Goal: Task Accomplishment & Management: Use online tool/utility

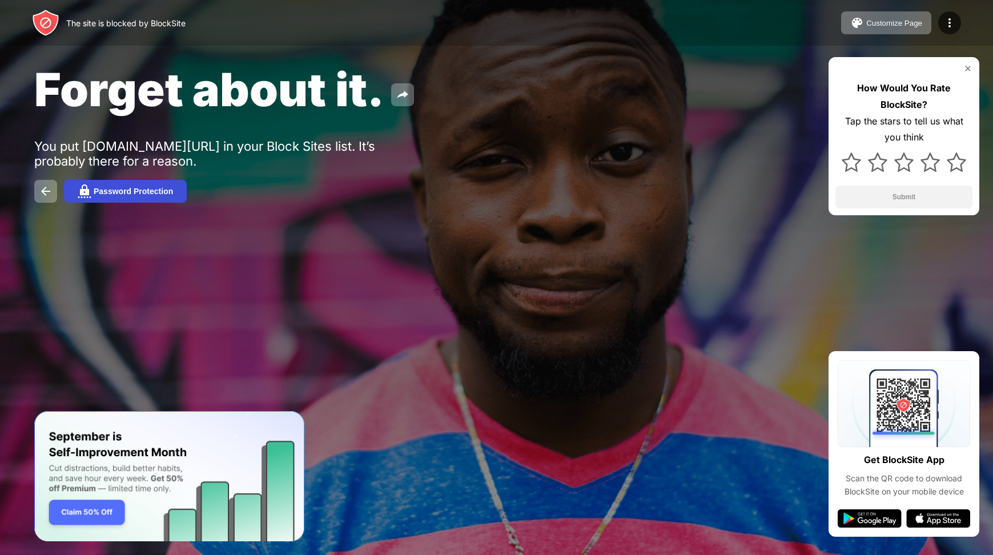
click at [150, 192] on div "Password Protection" at bounding box center [133, 191] width 79 height 9
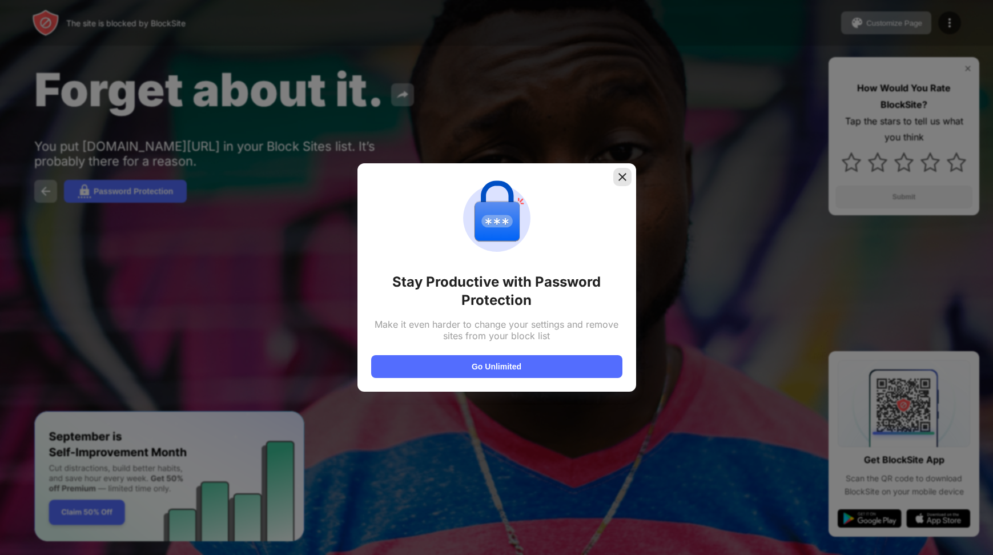
click at [619, 172] on img at bounding box center [622, 176] width 11 height 11
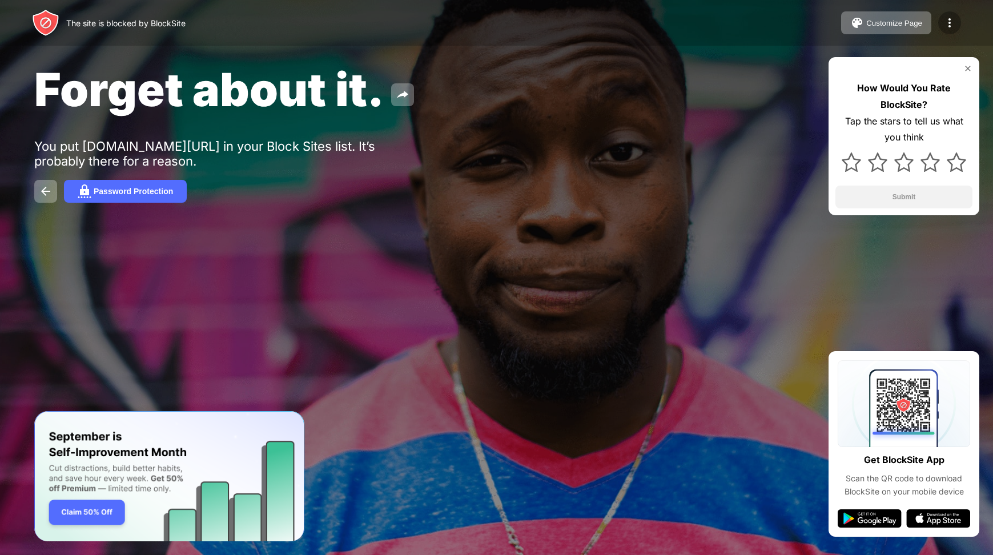
click at [948, 26] on img at bounding box center [949, 23] width 14 height 14
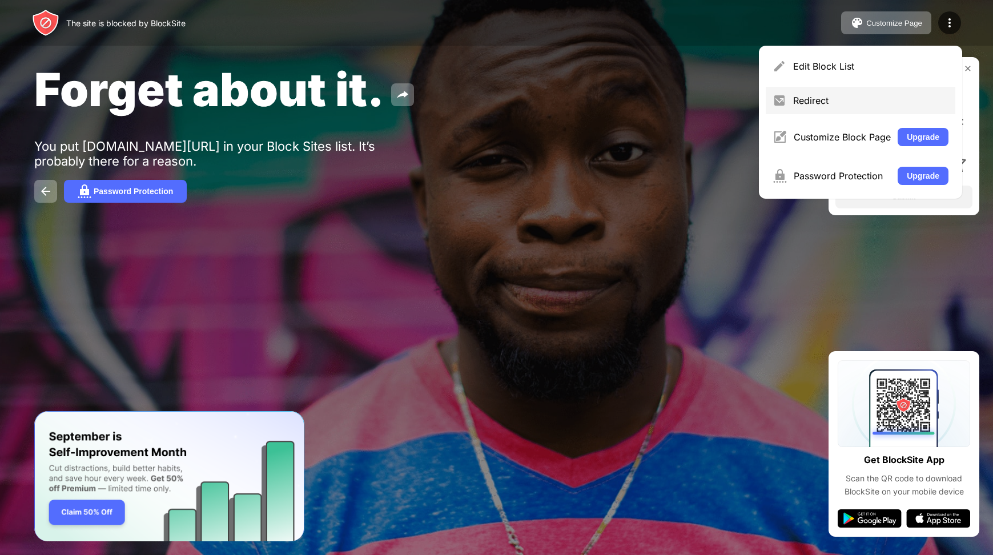
click at [817, 99] on div "Redirect" at bounding box center [870, 100] width 155 height 11
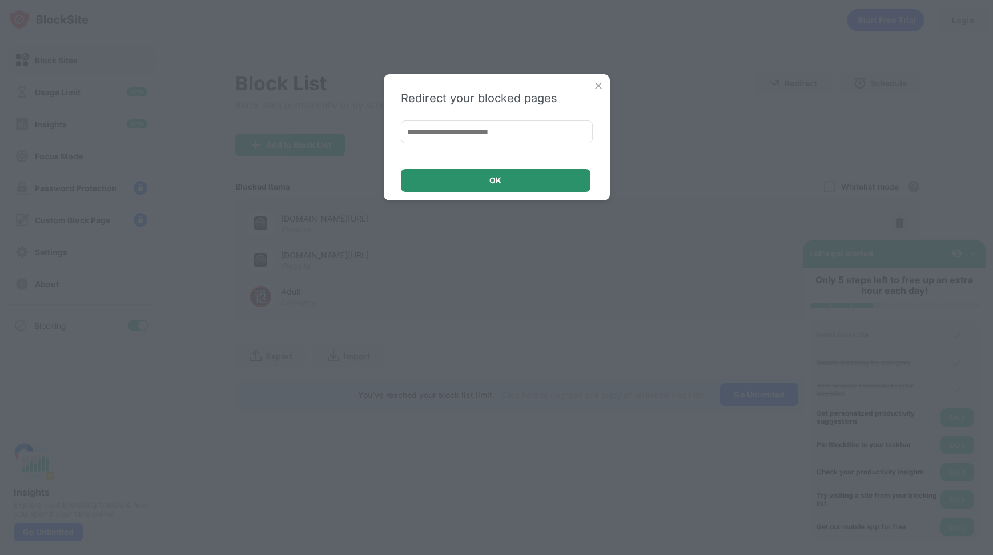
click at [557, 185] on div "OK" at bounding box center [496, 180] width 190 height 23
click at [597, 86] on img at bounding box center [598, 85] width 11 height 11
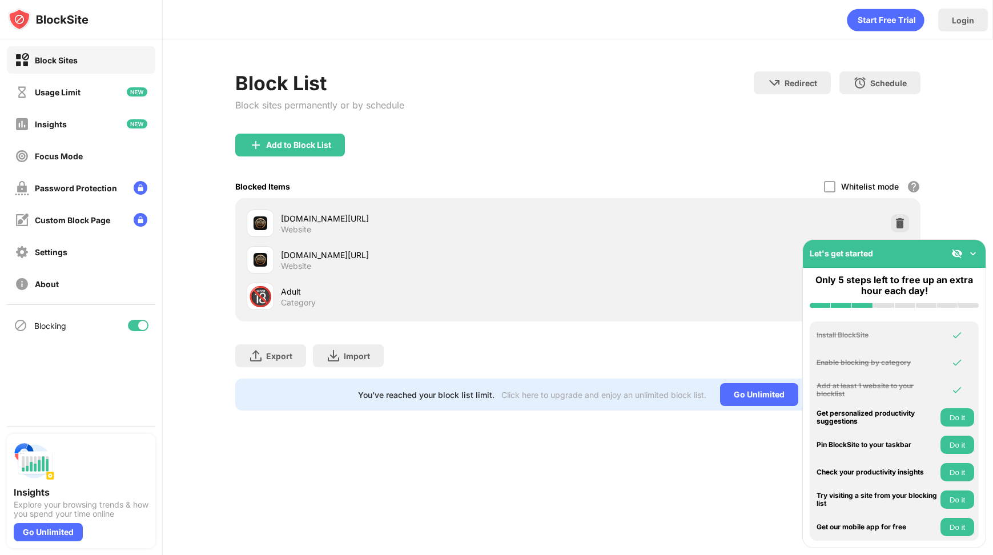
click at [974, 252] on img at bounding box center [972, 253] width 11 height 11
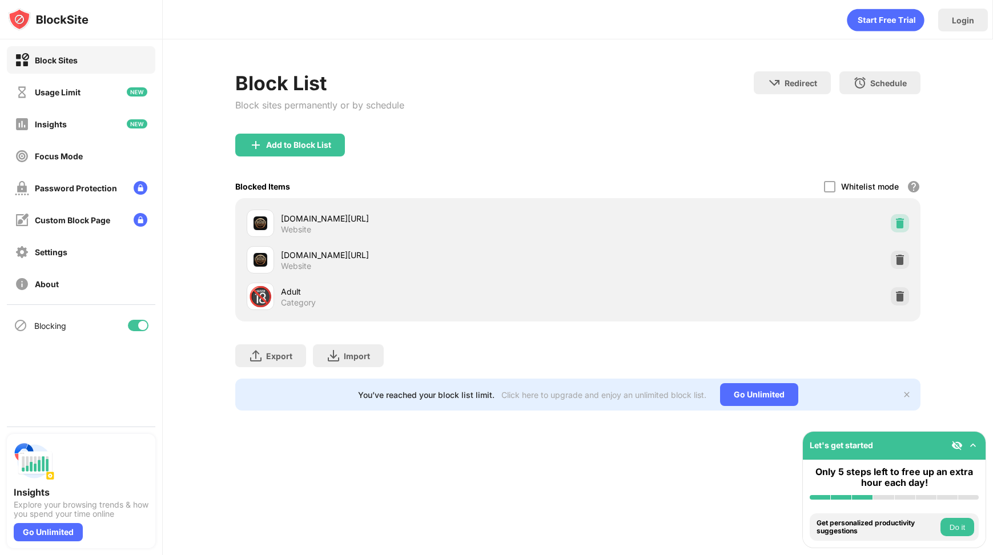
click at [901, 224] on img at bounding box center [899, 222] width 11 height 11
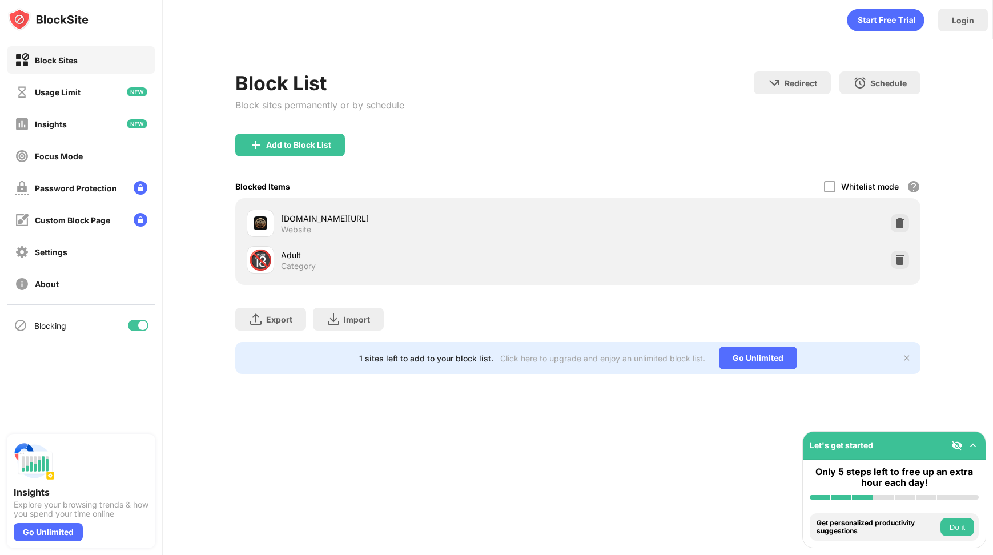
click at [901, 224] on img at bounding box center [899, 222] width 11 height 11
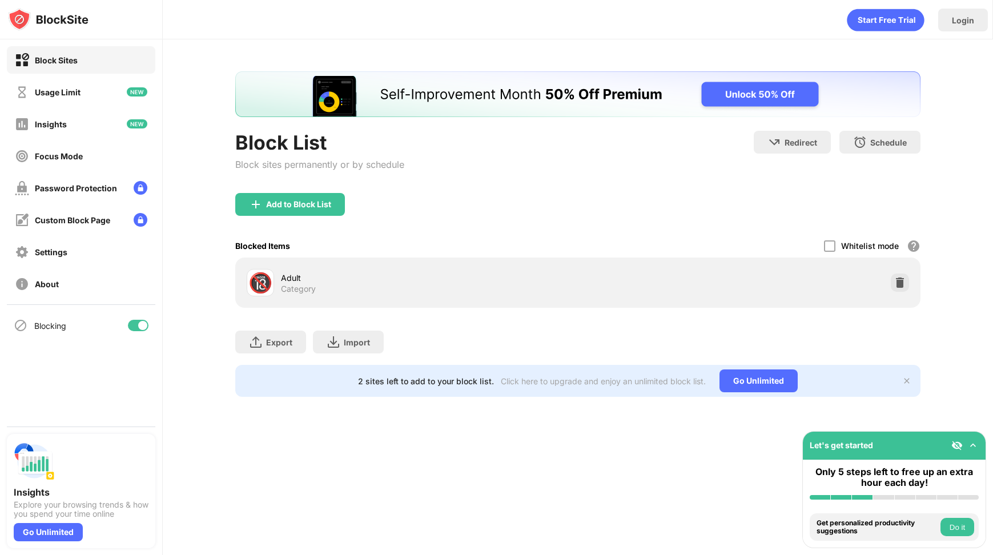
click at [901, 224] on div "Add to Block List" at bounding box center [577, 213] width 685 height 41
click at [899, 278] on img at bounding box center [899, 282] width 11 height 11
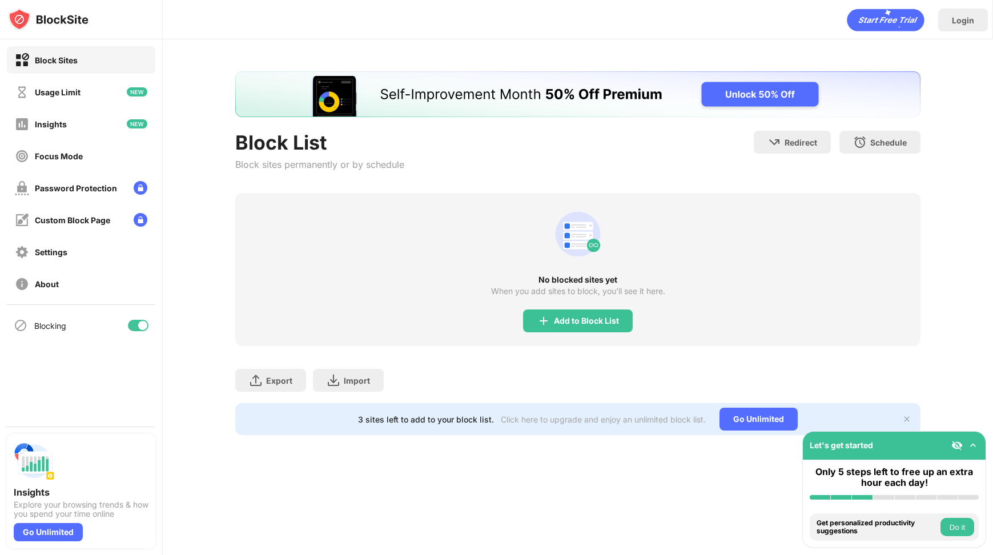
click at [660, 478] on div "Login Block List Block sites permanently or by schedule Redirect Choose a site …" at bounding box center [578, 277] width 830 height 555
